Goal: Communication & Community: Answer question/provide support

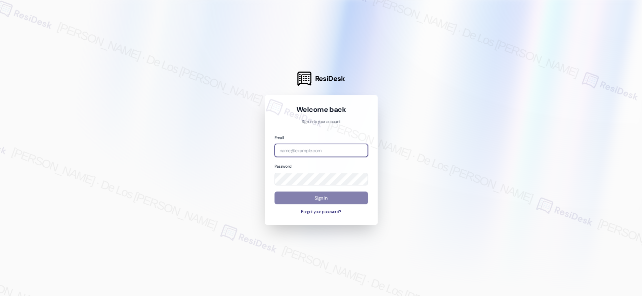
click at [350, 152] on input "email" at bounding box center [321, 150] width 93 height 13
drag, startPoint x: 578, startPoint y: 71, endPoint x: 575, endPoint y: 73, distance: 4.1
click at [578, 71] on div at bounding box center [321, 148] width 642 height 296
drag, startPoint x: 320, startPoint y: 157, endPoint x: 320, endPoint y: 154, distance: 3.4
click at [320, 157] on div "Email Password Sign In Forgot your password?" at bounding box center [321, 174] width 93 height 81
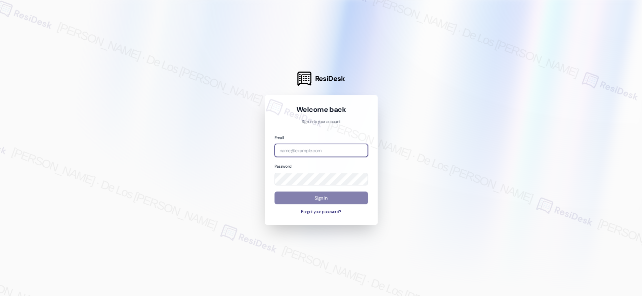
click at [320, 152] on input "email" at bounding box center [321, 150] width 93 height 13
paste input "automated-surveys-crawford_hoying-resen.six@crawford_[DOMAIN_NAME]"
type input "automated-surveys-crawford_hoying-resen.six@crawford_[DOMAIN_NAME]"
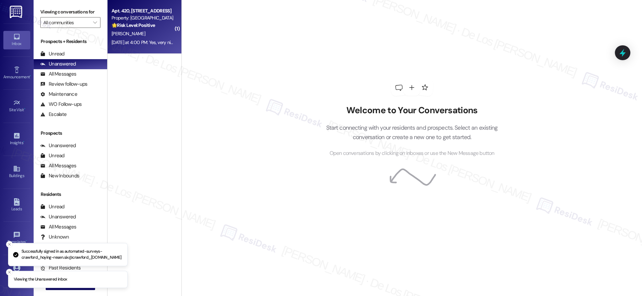
click at [122, 28] on strong "🌟 Risk Level: Positive" at bounding box center [133, 25] width 43 height 6
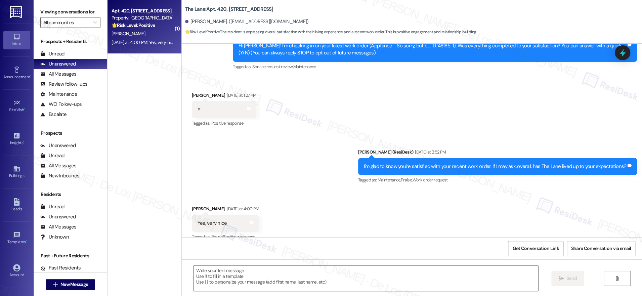
type textarea "Fetching suggested responses. Please feel free to read through the conversation…"
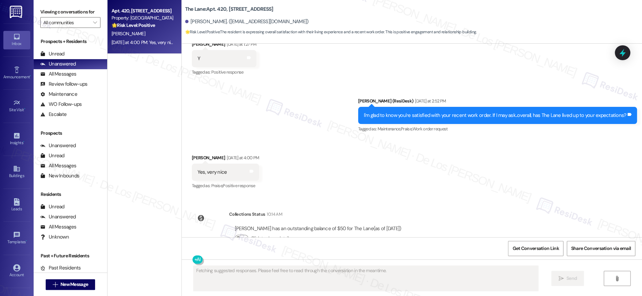
scroll to position [147, 0]
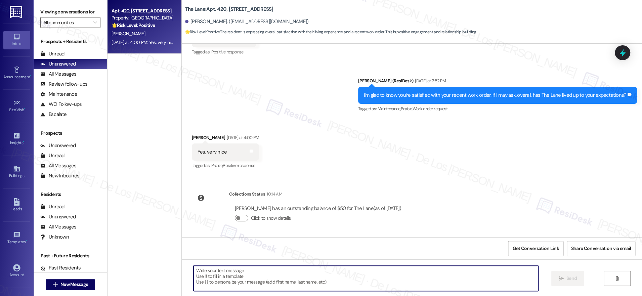
click at [341, 271] on textarea at bounding box center [366, 278] width 345 height 25
click at [310, 282] on textarea "To enrich screen reader interactions, please activate Accessibility in Grammarl…" at bounding box center [364, 278] width 345 height 25
paste textarea "Wonderful! Can I ask a quick favor? Would you mind writing us a Google review? …"
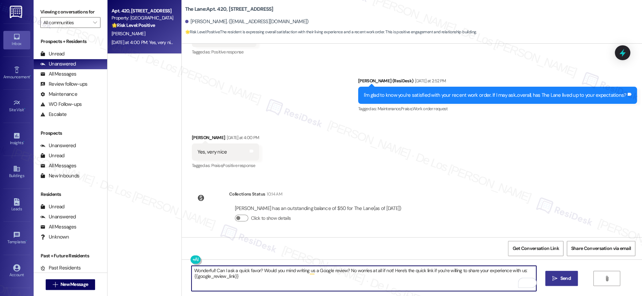
type textarea "Wonderful! Can I ask a quick favor? Would you mind writing us a Google review? …"
drag, startPoint x: 565, startPoint y: 278, endPoint x: 563, endPoint y: 268, distance: 9.2
click at [564, 278] on span "Send" at bounding box center [566, 278] width 10 height 7
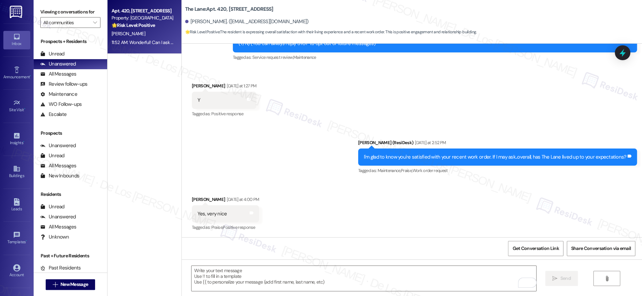
scroll to position [201, 0]
